Goal: Information Seeking & Learning: Check status

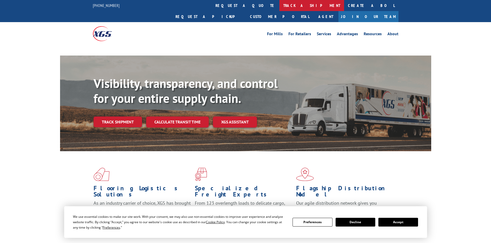
click at [279, 5] on link "track a shipment" at bounding box center [311, 5] width 65 height 11
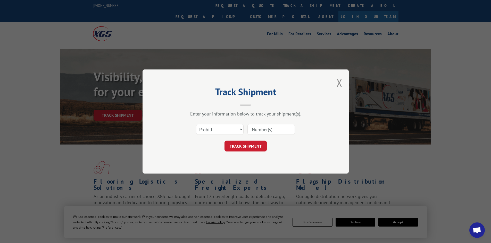
click at [228, 128] on select "Select category... Probill BOL PO" at bounding box center [219, 129] width 47 height 11
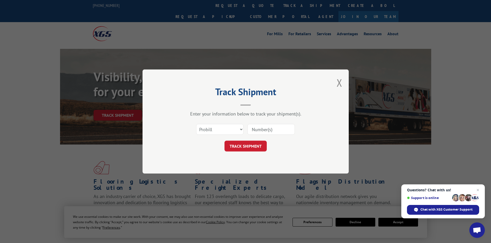
select select "po"
click at [196, 124] on select "Select category... Probill BOL PO" at bounding box center [219, 129] width 47 height 11
click at [253, 130] on input at bounding box center [270, 129] width 47 height 11
type input "75541505"
click at [224, 141] on button "TRACK SHIPMENT" at bounding box center [245, 146] width 42 height 11
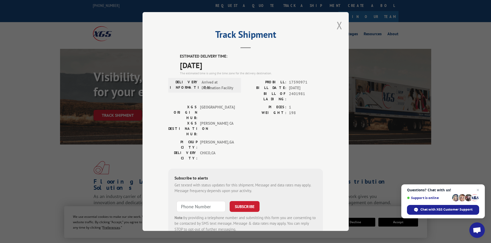
click at [337, 26] on button "Close modal" at bounding box center [339, 26] width 6 height 14
